Goal: Task Accomplishment & Management: Complete application form

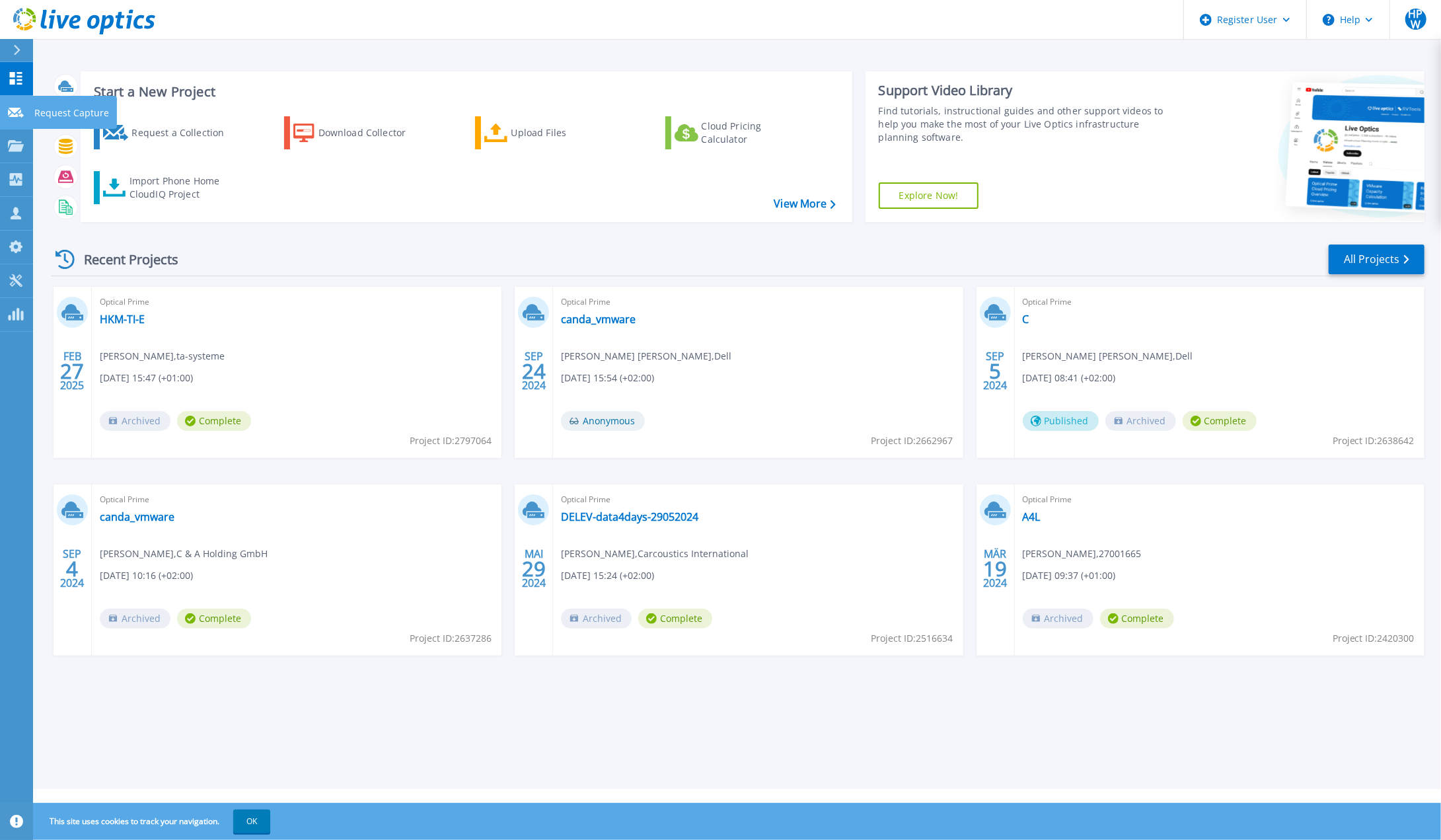
click at [12, 110] on icon at bounding box center [15, 112] width 16 height 9
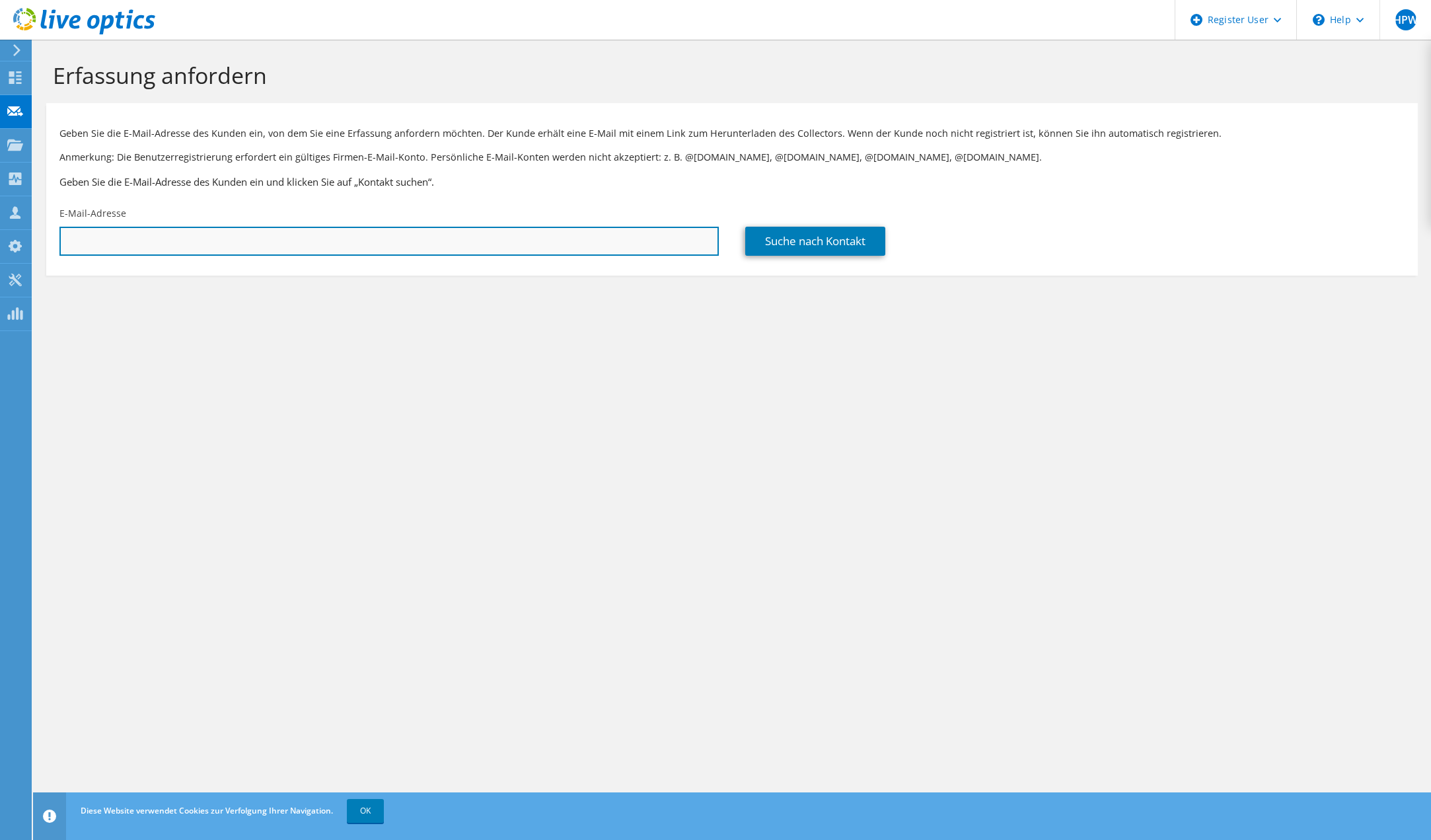
paste input ""[PERSON_NAME]" <[EMAIL_ADDRESS][DOMAIN_NAME]>"
drag, startPoint x: 141, startPoint y: 242, endPoint x: 8, endPoint y: 233, distance: 133.3
click at [8, 233] on div "HPW [PERSON_NAME] [PERSON_NAME] [EMAIL_ADDRESS][DOMAIN_NAME] Dell My Profile Lo…" at bounding box center [715, 420] width 1431 height 840
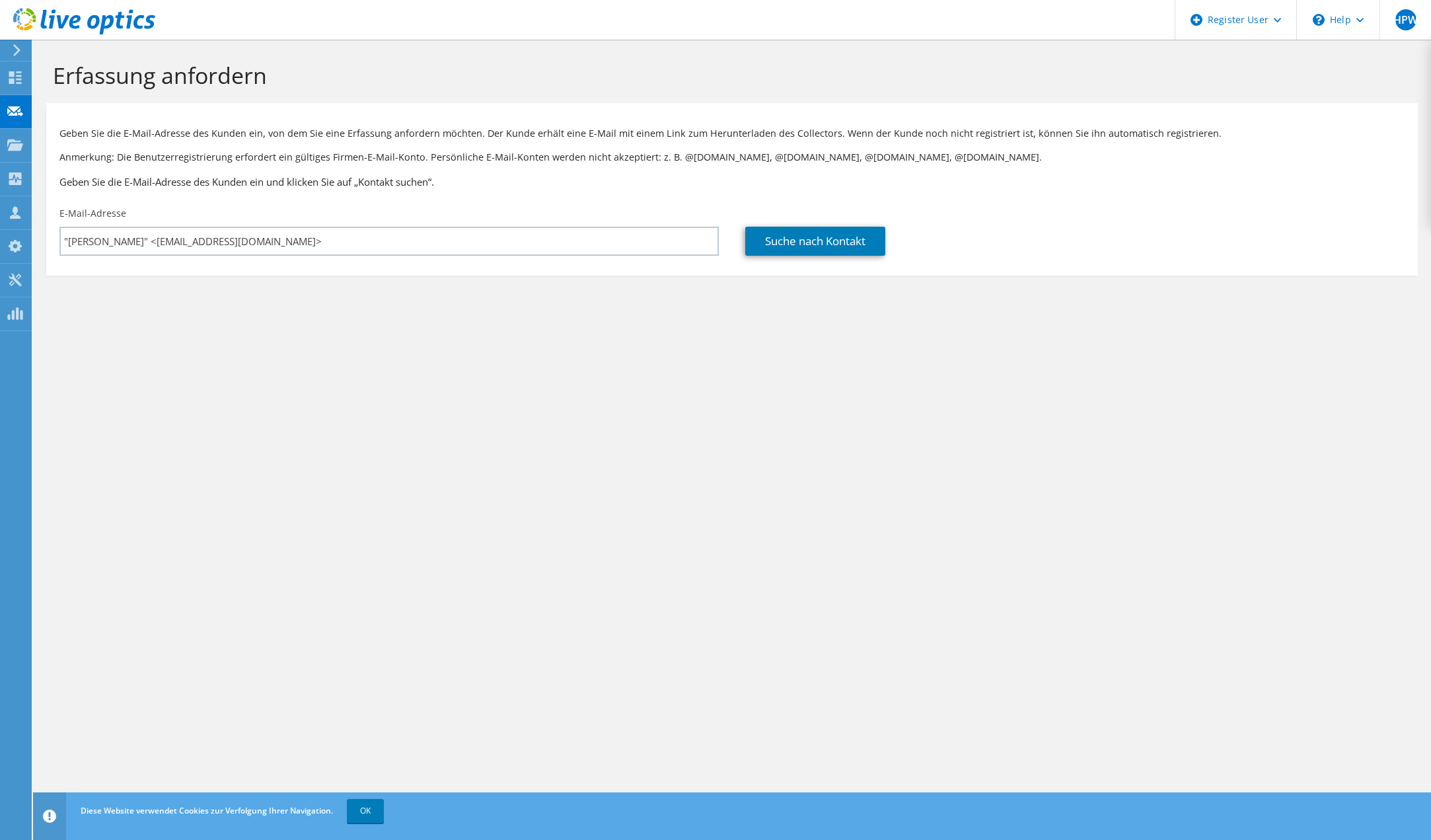
click at [183, 306] on section "Erfassung anfordern Geben Sie die E-Mail-Adresse des Kunden ein, von dem Sie ei…" at bounding box center [732, 191] width 1399 height 302
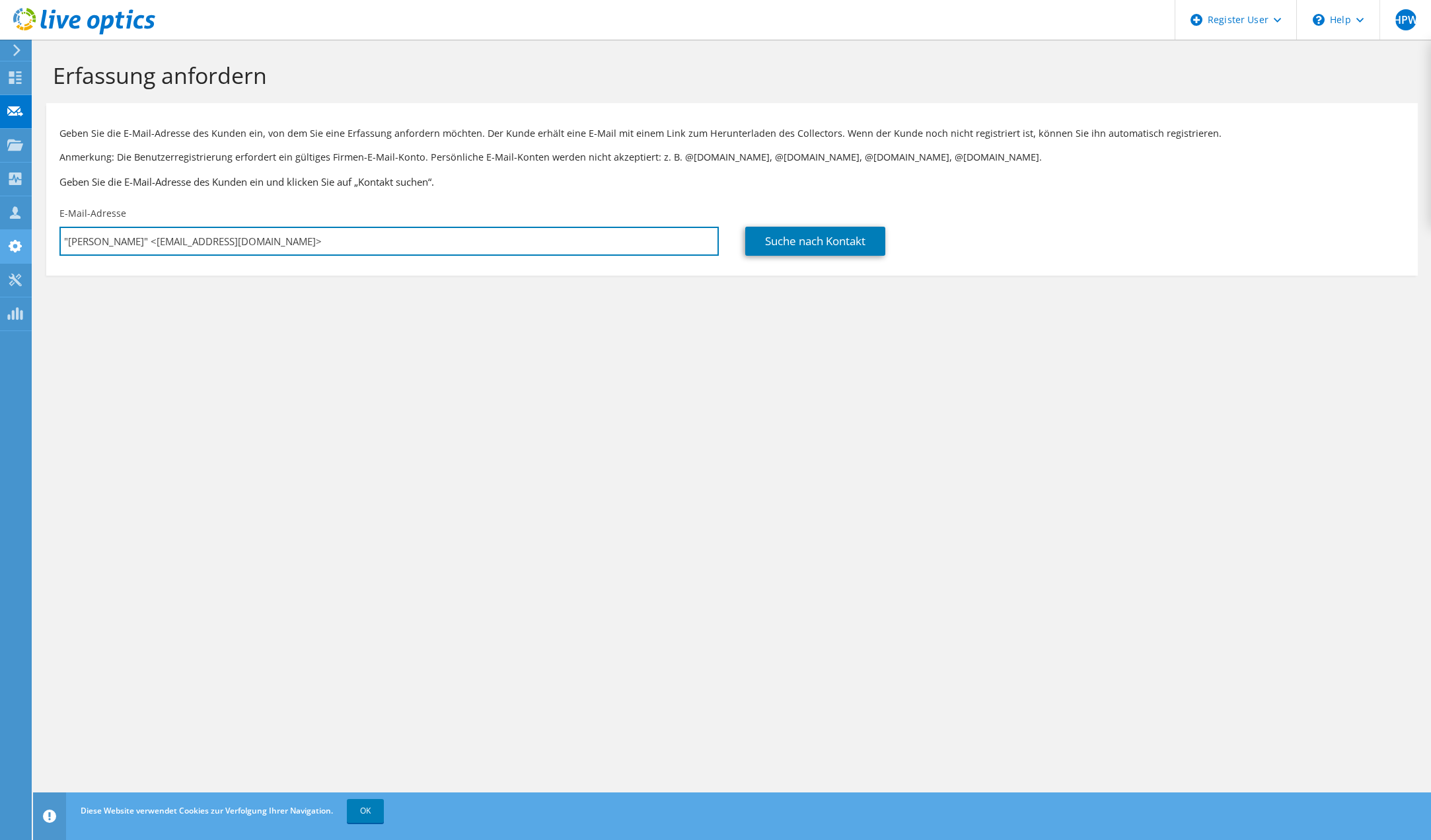
drag, startPoint x: 144, startPoint y: 241, endPoint x: 27, endPoint y: 236, distance: 117.1
click at [27, 236] on div "HPW Dell-Benutzer Hans Peter Weigelt Hans.Peter.Weigelt@dell.com Dell My Profil…" at bounding box center [715, 420] width 1431 height 840
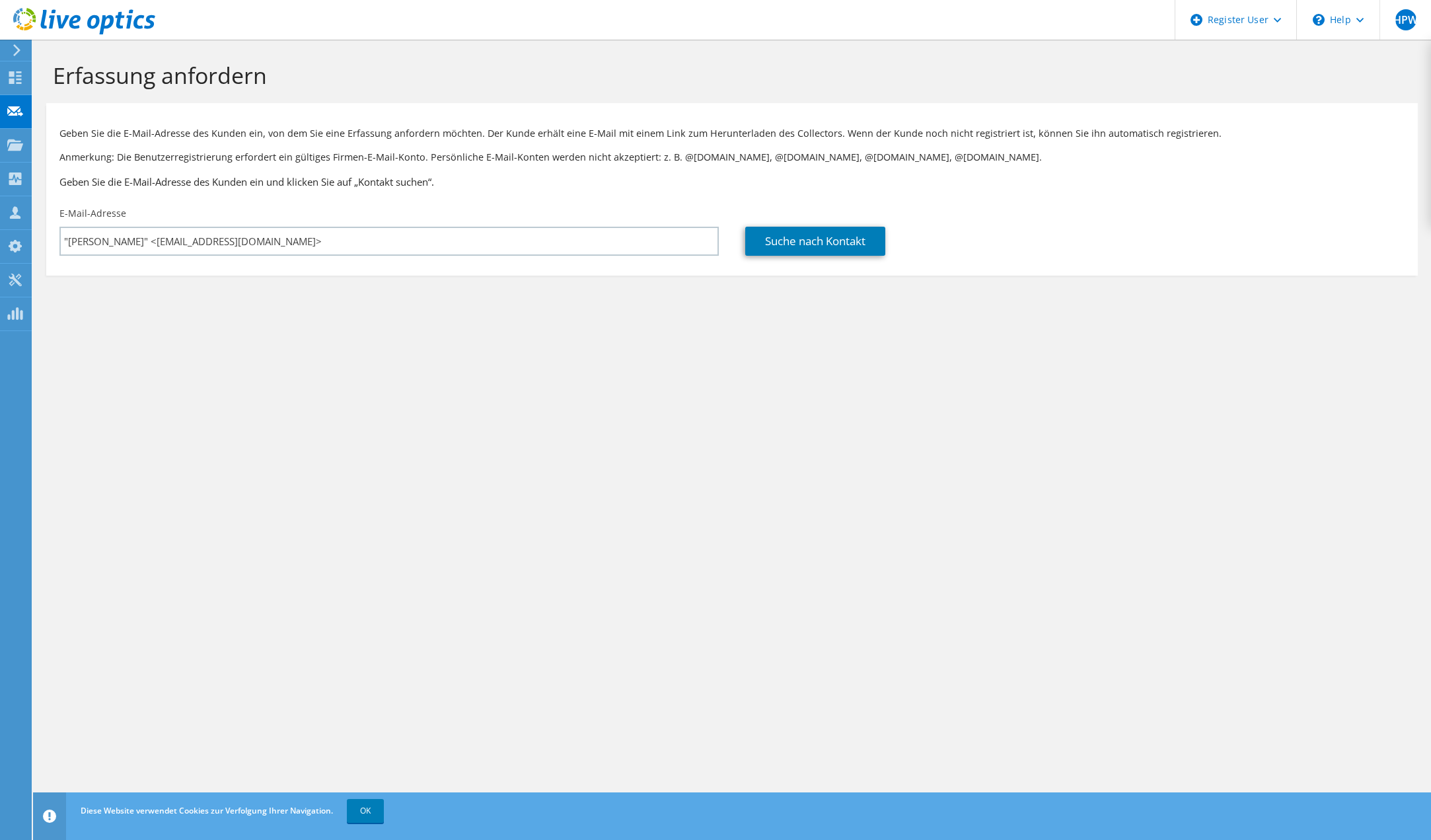
drag, startPoint x: 148, startPoint y: 279, endPoint x: 119, endPoint y: 240, distance: 48.6
click at [148, 279] on section "Erfassung anfordern Geben Sie die E-Mail-Adresse des Kunden ein, von dem Sie ei…" at bounding box center [732, 191] width 1399 height 302
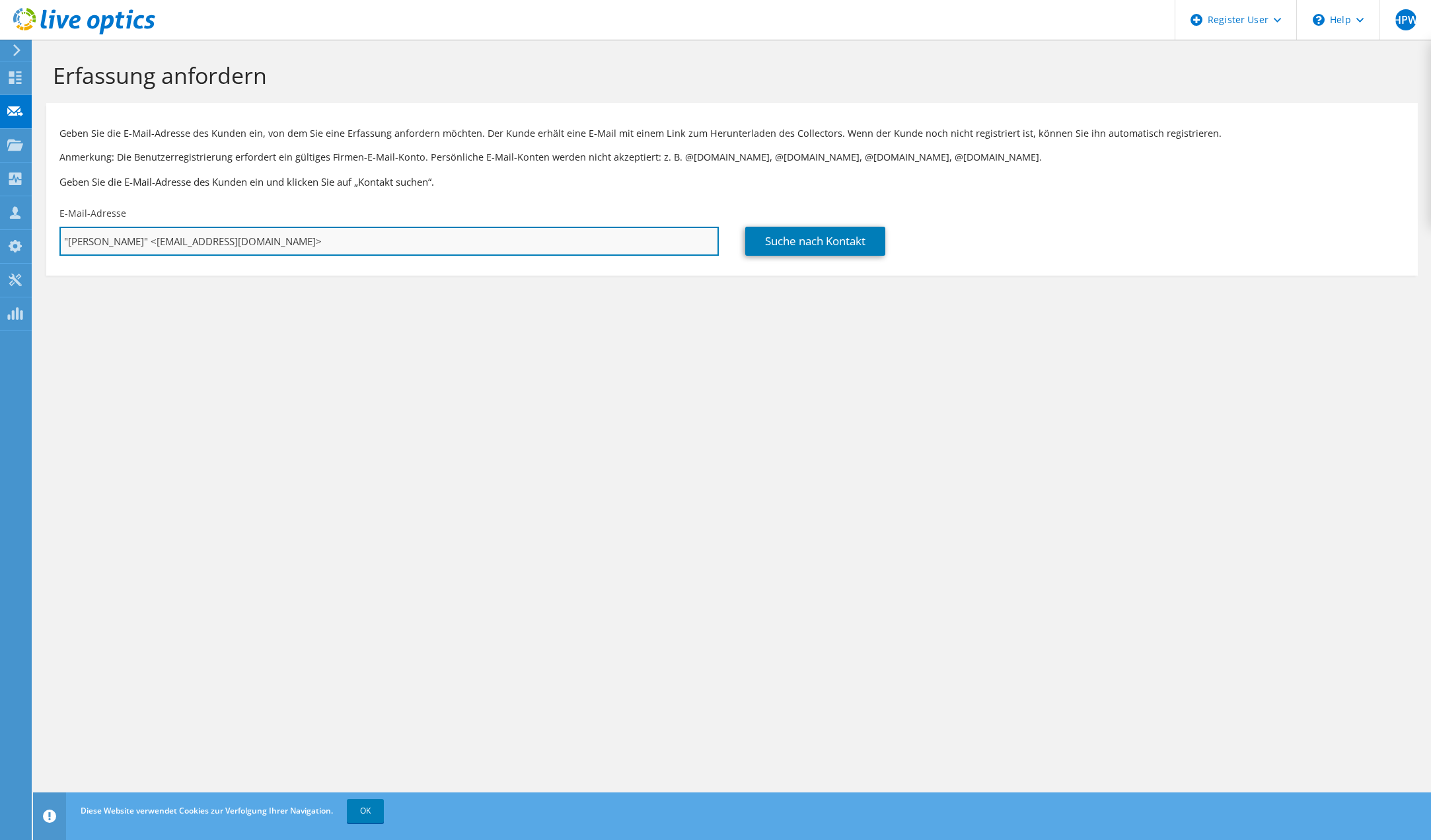
drag, startPoint x: 141, startPoint y: 242, endPoint x: 60, endPoint y: 234, distance: 81.4
click at [60, 234] on input ""Holz, Michael" <holz@nsm-magnettechnik.de>" at bounding box center [389, 241] width 660 height 29
click at [210, 248] on input "holz@nsm-magnettechnik.de>" at bounding box center [389, 241] width 660 height 29
type input "holz@nsm-magnettechnik.de"
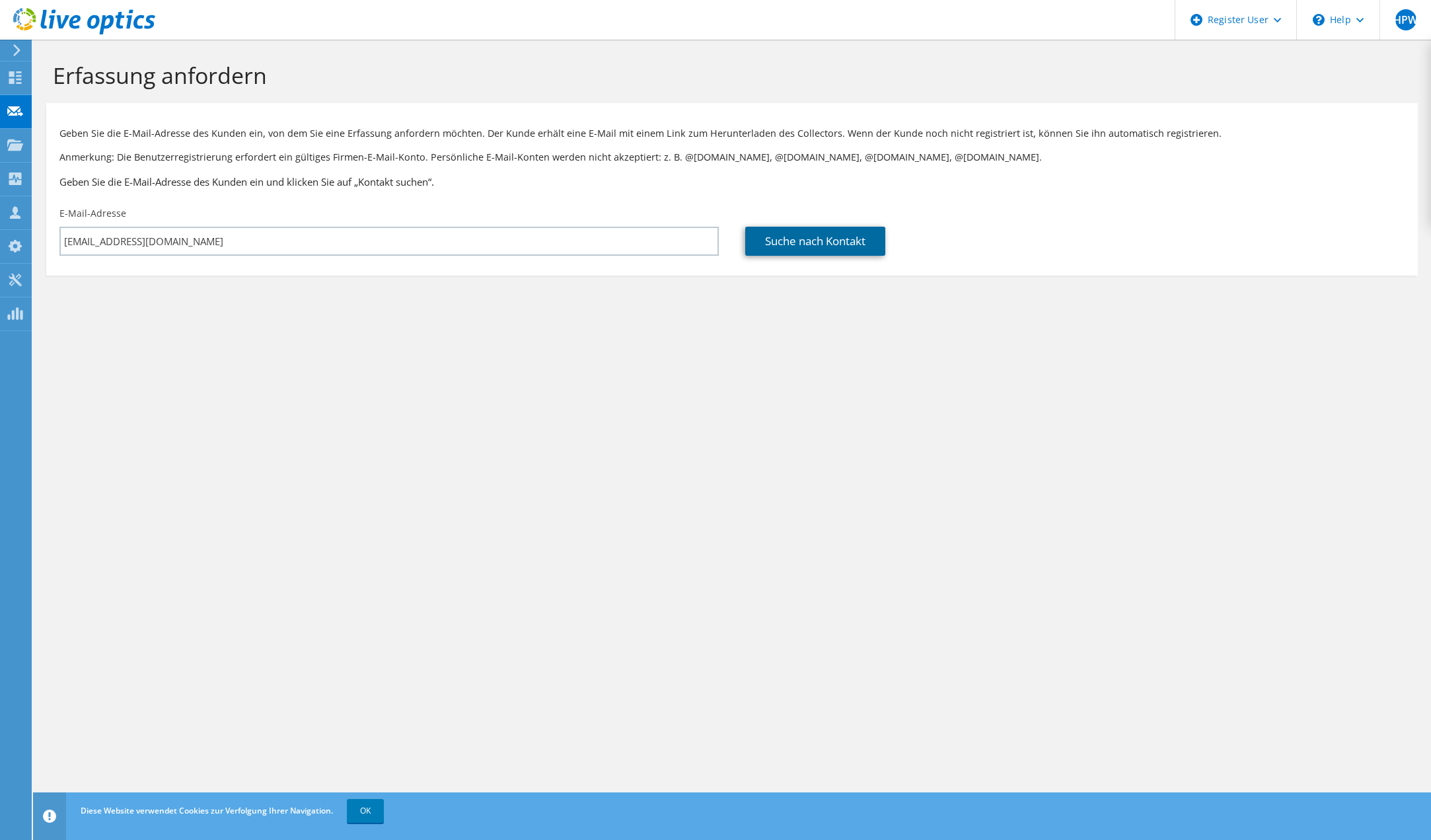
click at [839, 248] on link "Suche nach Kontakt" at bounding box center [816, 241] width 141 height 29
type input "NSM Magnettechnik GmbH & Co. KG"
type input "Michael"
type input "Holz"
type input "Deutschland"
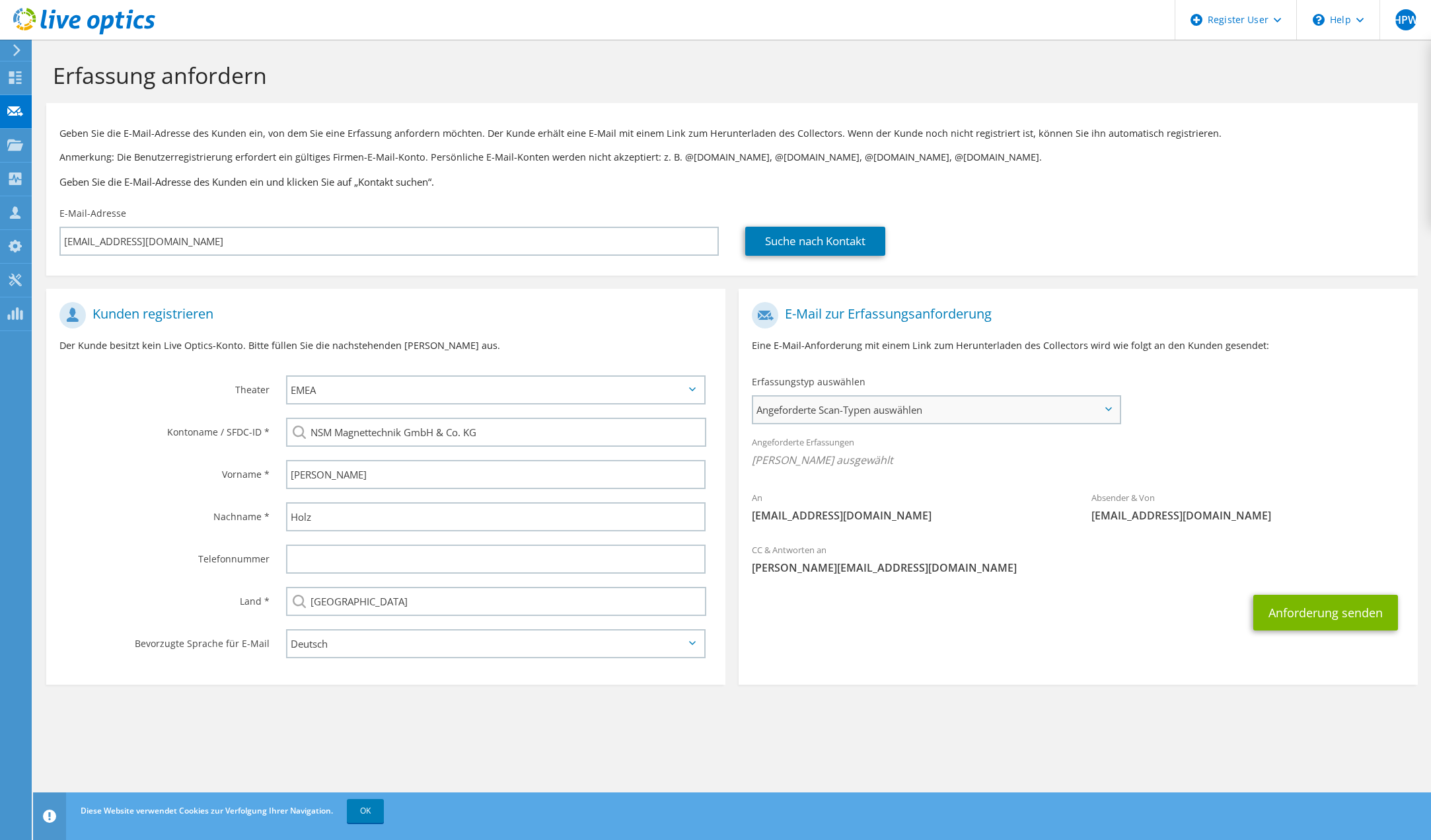
click at [833, 403] on span "Angeforderte Scan-Typen auswählen" at bounding box center [936, 410] width 367 height 27
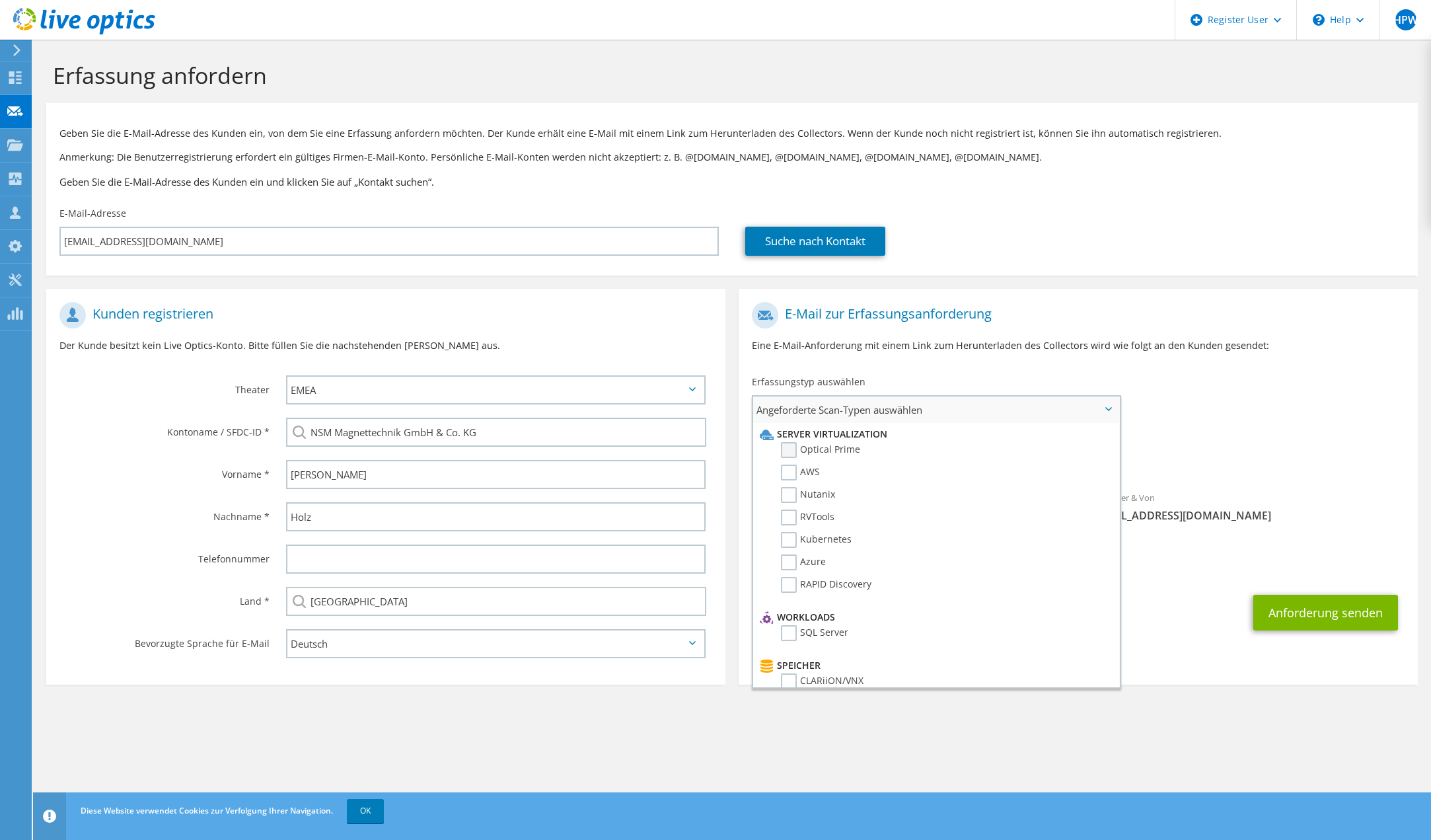
click at [793, 449] on label "Optical Prime" at bounding box center [821, 450] width 80 height 16
click at [0, 0] on input "Optical Prime" at bounding box center [0, 0] width 0 height 0
click at [780, 638] on li "SQL Server" at bounding box center [934, 636] width 356 height 23
click at [799, 633] on label "SQL Server" at bounding box center [815, 632] width 67 height 16
click at [0, 0] on input "SQL Server" at bounding box center [0, 0] width 0 height 0
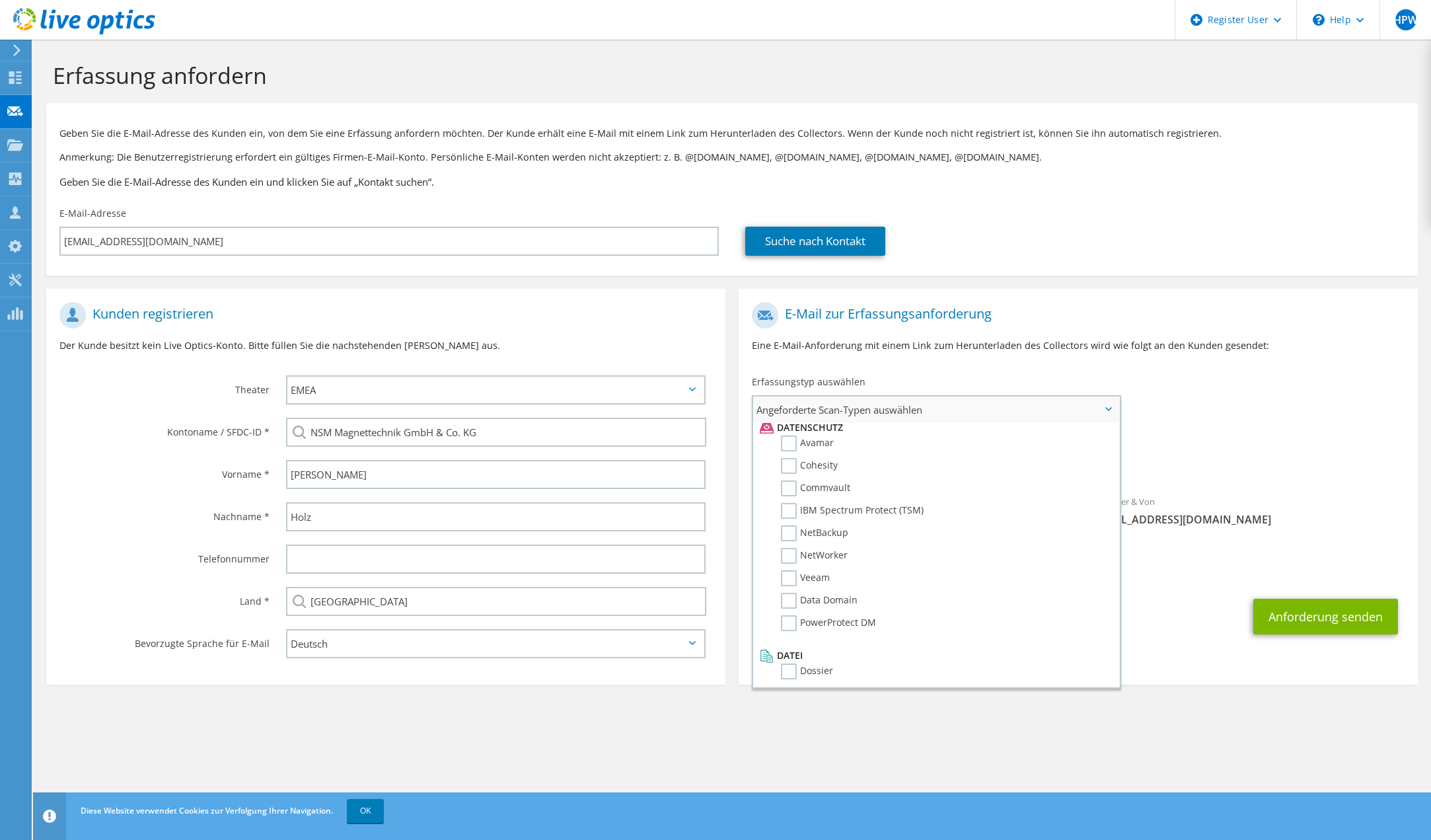
scroll to position [583, 0]
click at [1198, 636] on div "Anforderung senden" at bounding box center [1078, 616] width 679 height 48
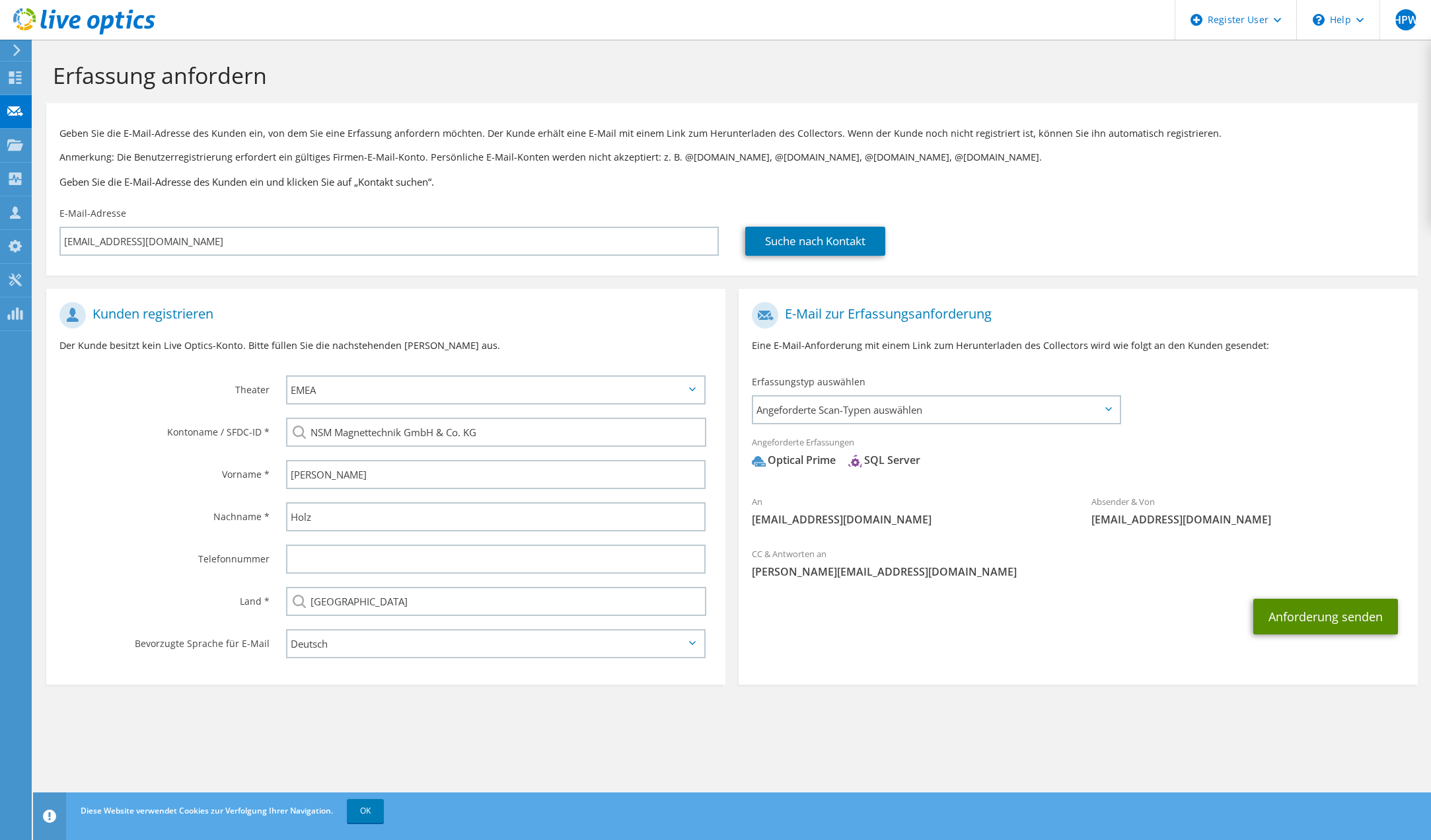
click at [1296, 621] on button "Anforderung senden" at bounding box center [1326, 617] width 144 height 36
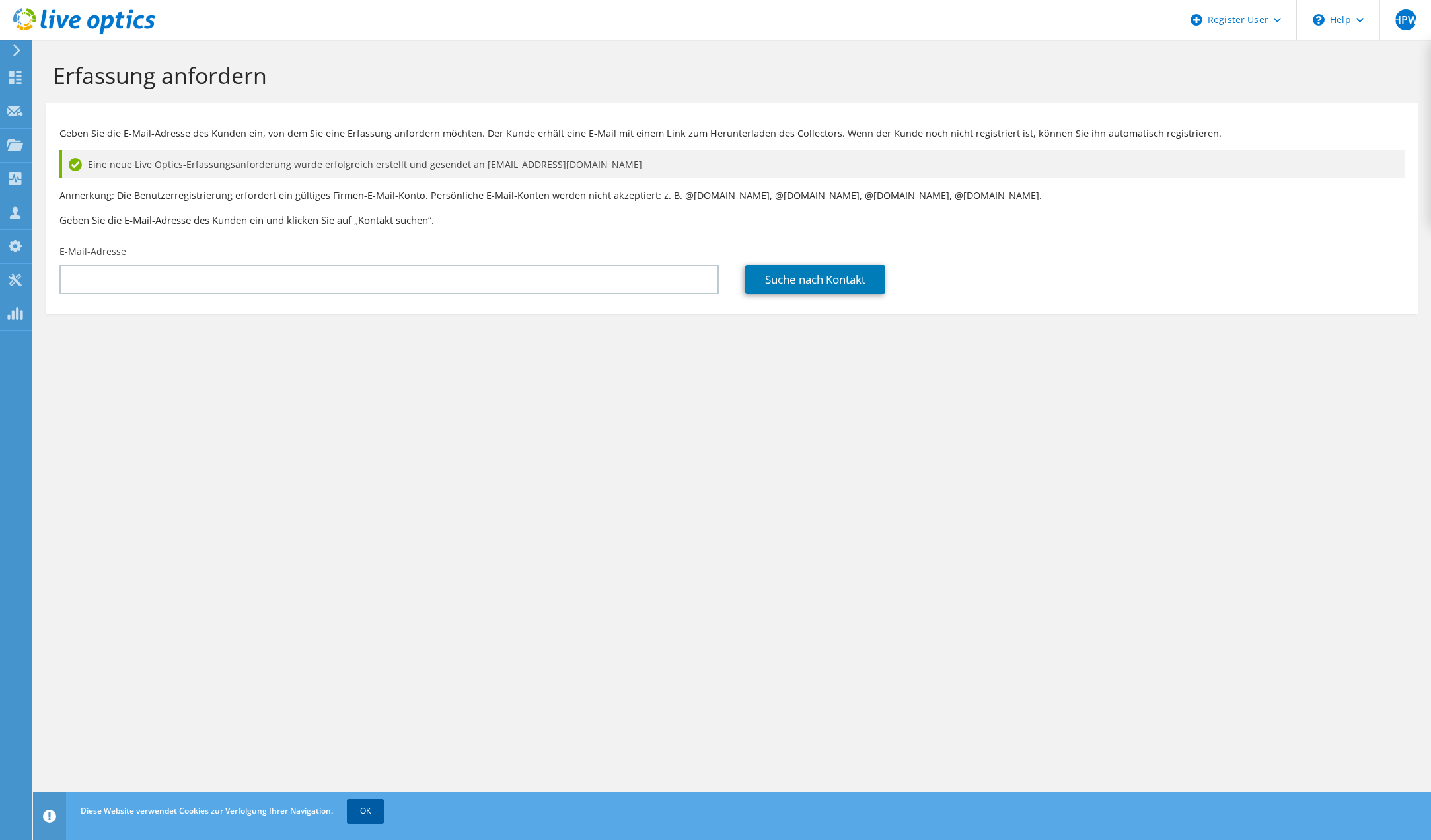
click at [378, 813] on link "OK" at bounding box center [365, 810] width 37 height 24
